Goal: Task Accomplishment & Management: Manage account settings

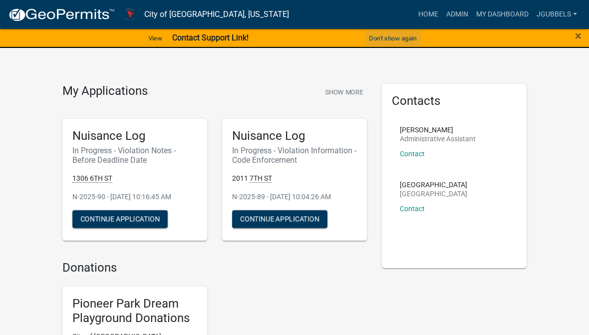
click at [408, 41] on button "Don't show again" at bounding box center [393, 38] width 56 height 16
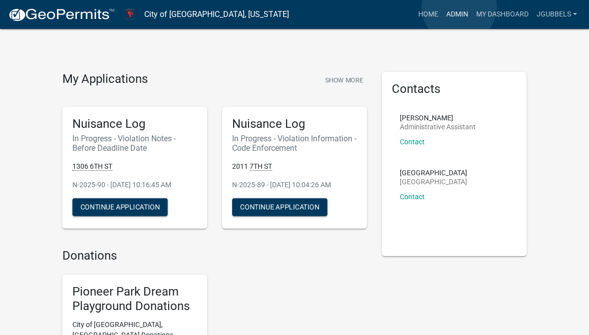
click at [459, 7] on link "Admin" at bounding box center [457, 14] width 30 height 19
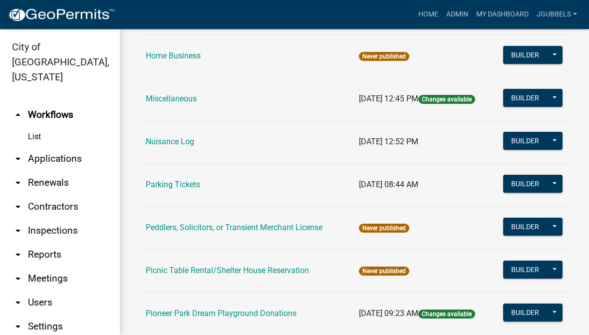
scroll to position [482, 0]
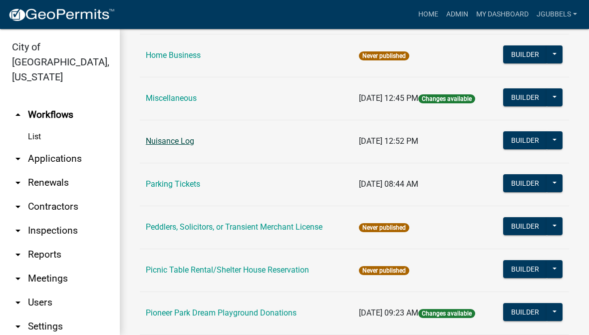
click at [183, 137] on link "Nuisance Log" at bounding box center [170, 140] width 48 height 9
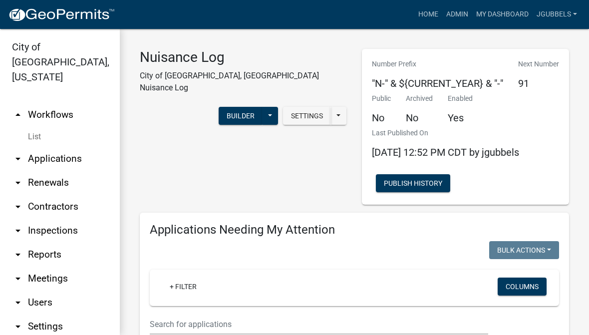
select select "3: 100"
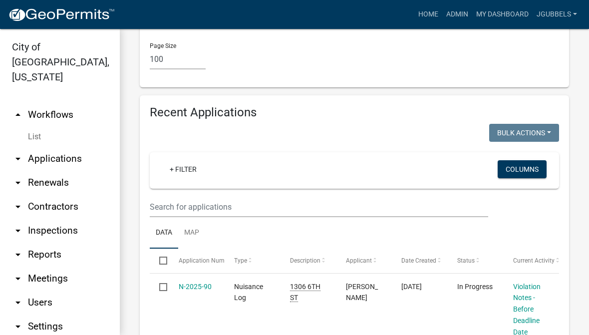
scroll to position [2424, 0]
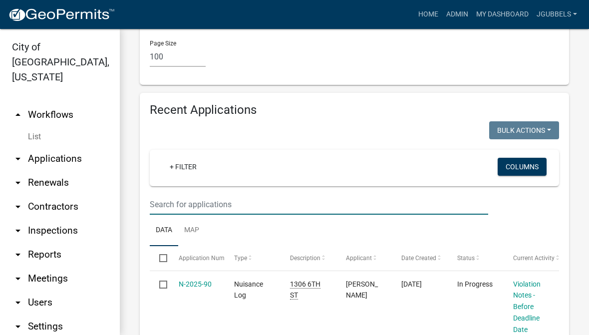
click at [242, 194] on input "text" at bounding box center [319, 204] width 338 height 20
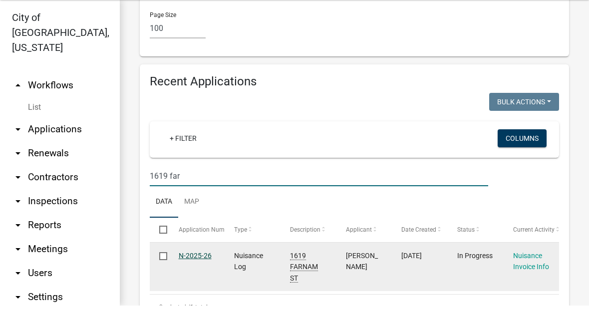
type input "1619 far"
click at [205, 281] on link "N-2025-26" at bounding box center [195, 285] width 33 height 8
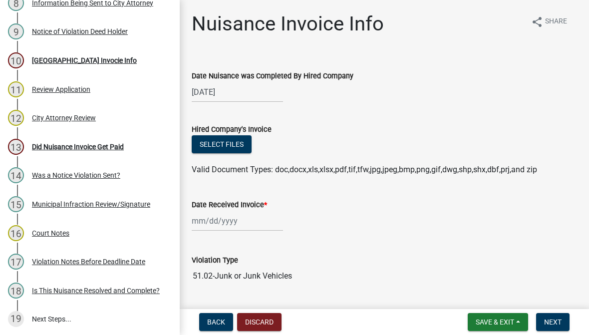
scroll to position [392, 0]
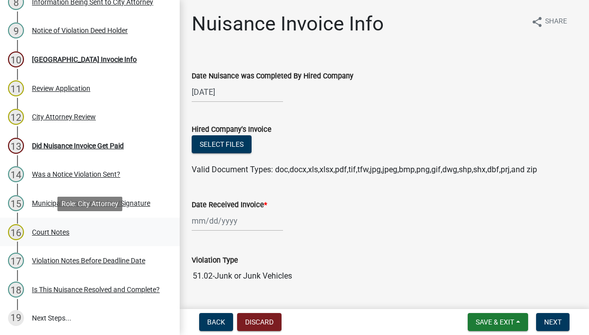
click at [51, 232] on div "Court Notes" at bounding box center [50, 231] width 37 height 7
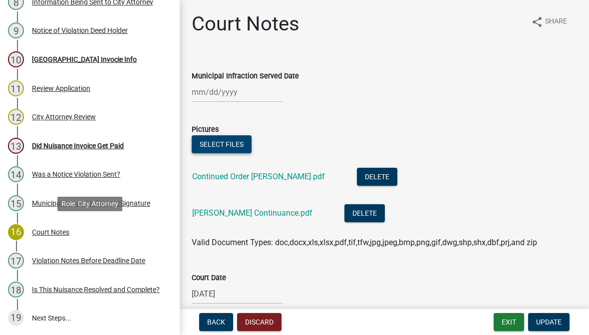
click at [237, 145] on button "Select files" at bounding box center [222, 144] width 60 height 18
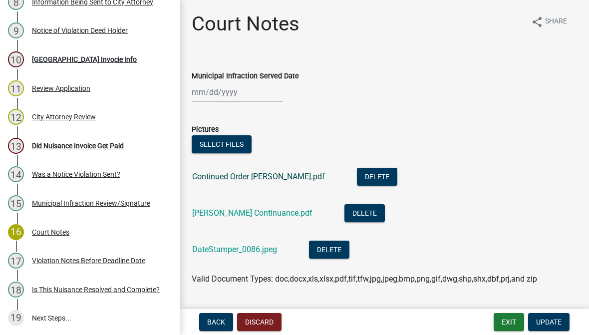
click at [268, 173] on link "Continued Order [PERSON_NAME].pdf" at bounding box center [258, 176] width 133 height 9
click at [253, 252] on link "DateStamper_0086.jpeg" at bounding box center [234, 248] width 85 height 9
click at [553, 319] on span "Update" at bounding box center [548, 322] width 25 height 8
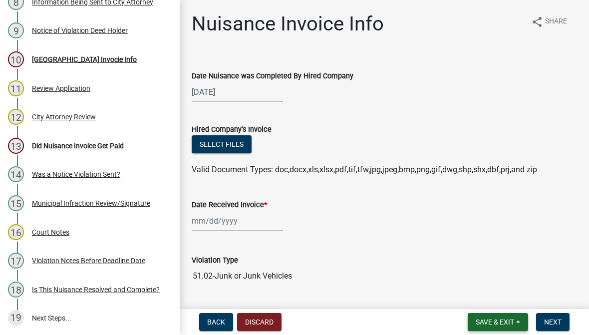
click at [508, 322] on span "Save & Exit" at bounding box center [494, 322] width 38 height 8
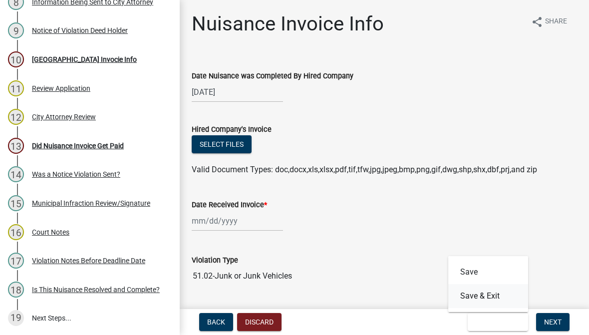
click at [498, 296] on button "Save & Exit" at bounding box center [488, 296] width 80 height 24
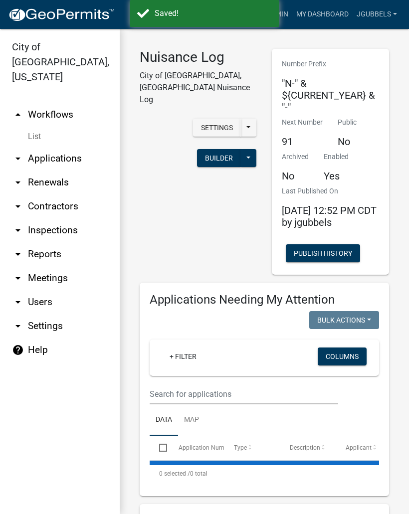
select select "3: 100"
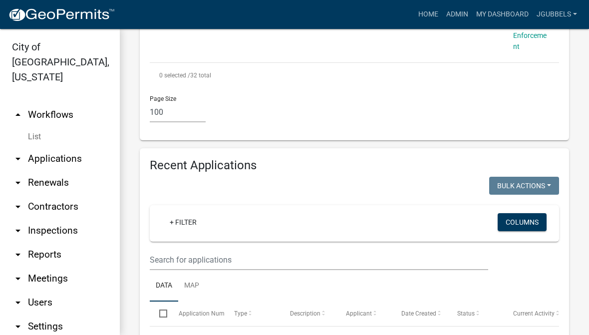
scroll to position [2289, 0]
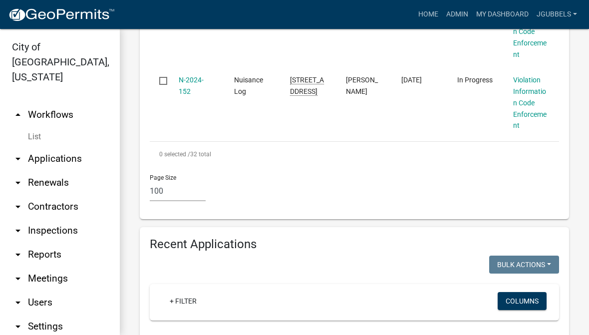
click at [267, 328] on input "text" at bounding box center [319, 338] width 338 height 20
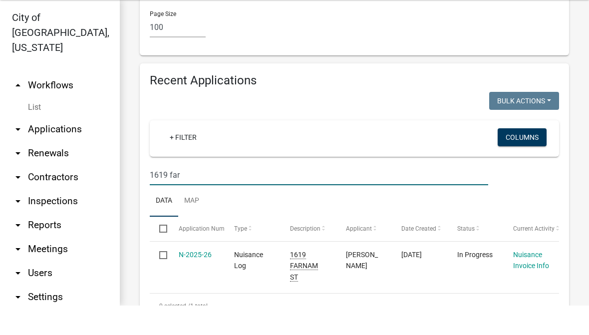
scroll to position [2423, 0]
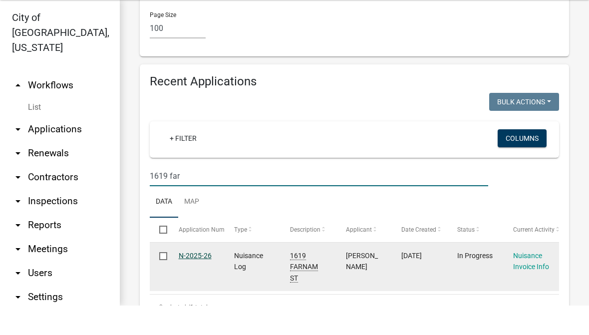
type input "1619 far"
click at [197, 281] on link "N-2025-26" at bounding box center [195, 285] width 33 height 8
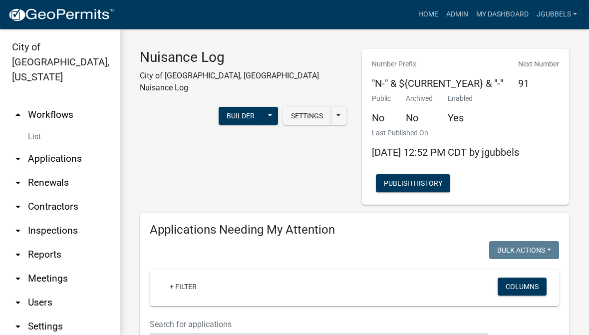
select select "3: 100"
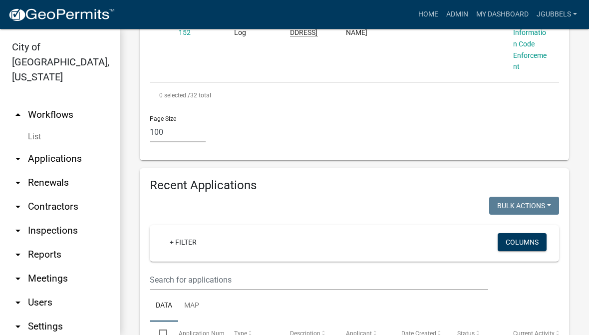
scroll to position [2348, 0]
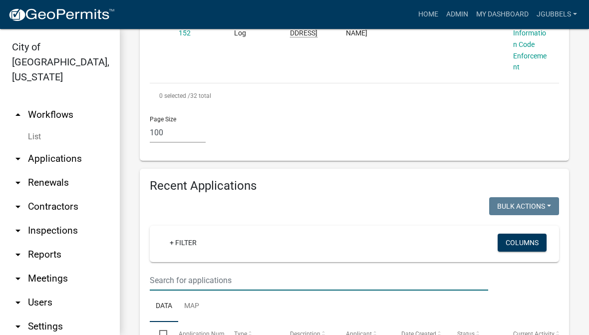
click at [452, 270] on input "text" at bounding box center [319, 280] width 338 height 20
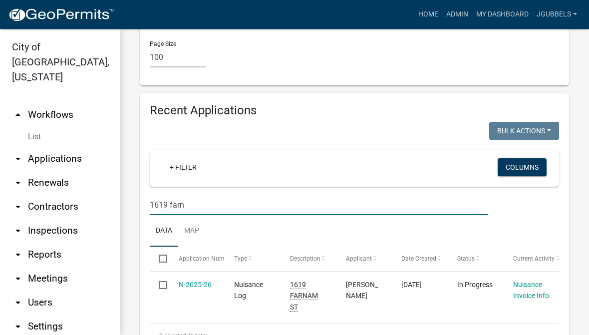
scroll to position [2423, 0]
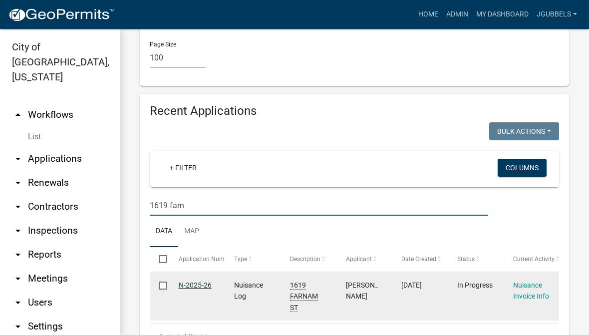
type input "1619 farn"
click at [188, 281] on link "N-2025-26" at bounding box center [195, 285] width 33 height 8
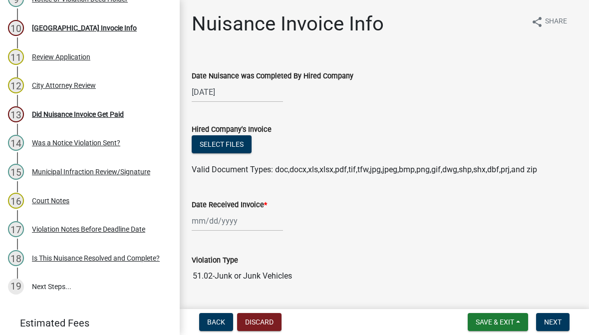
scroll to position [435, 0]
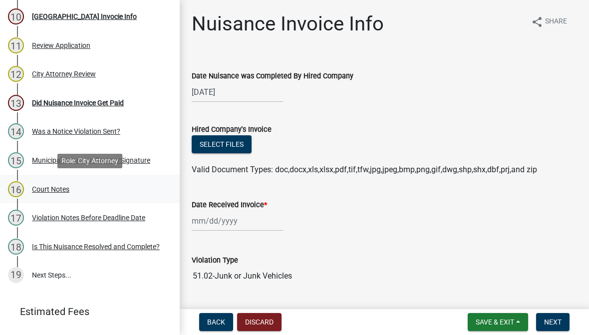
click at [49, 193] on div "16 Court Notes" at bounding box center [86, 189] width 156 height 16
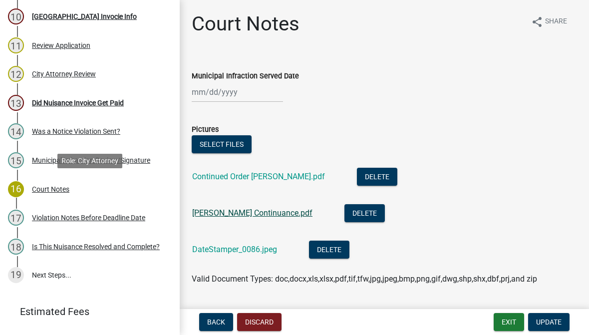
click at [255, 213] on link "[PERSON_NAME] Continuance.pdf" at bounding box center [252, 212] width 120 height 9
